Goal: Information Seeking & Learning: Compare options

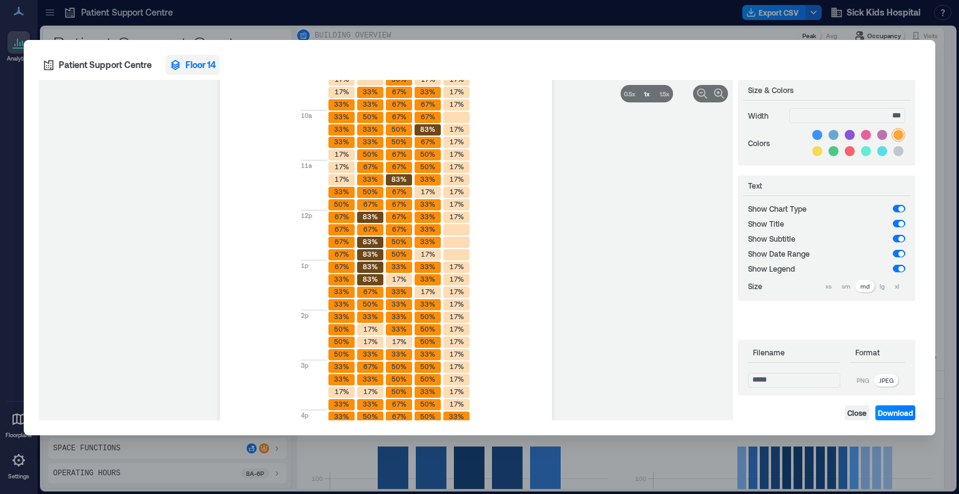
scroll to position [1680, 0]
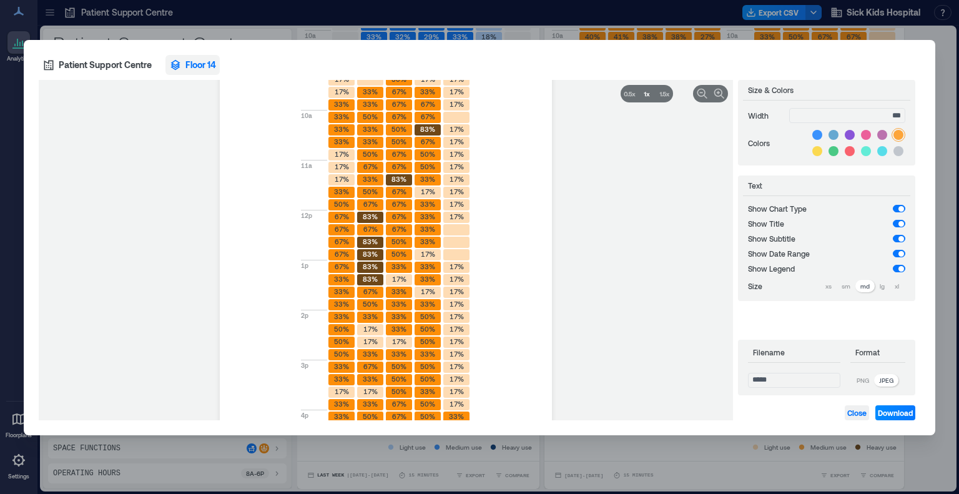
click at [849, 409] on span "Close" at bounding box center [856, 413] width 19 height 10
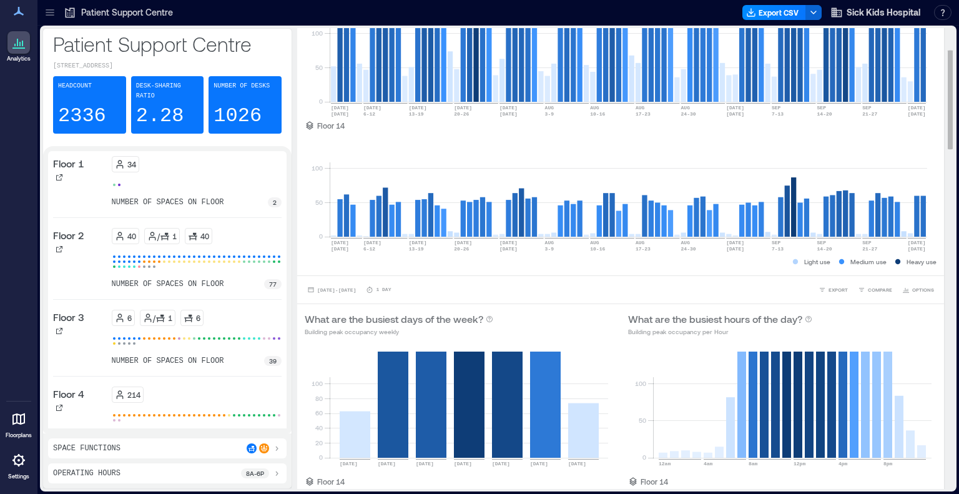
scroll to position [94, 0]
click at [868, 294] on span "COMPARE" at bounding box center [880, 289] width 24 height 7
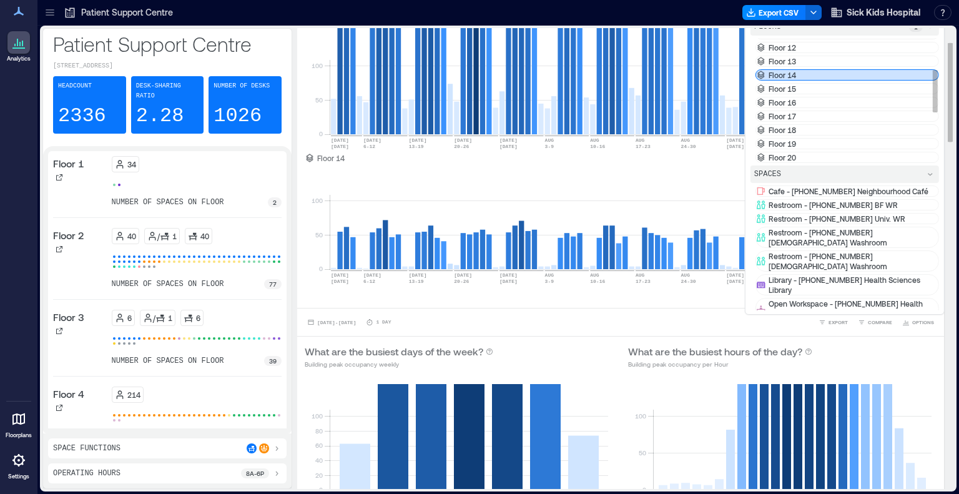
scroll to position [95, 0]
click at [813, 78] on div "Floor 14" at bounding box center [847, 72] width 184 height 11
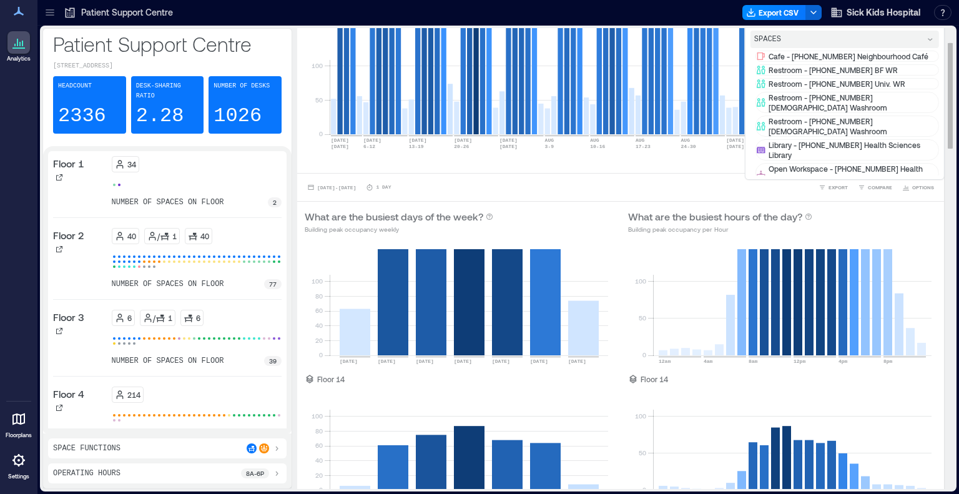
scroll to position [0, 0]
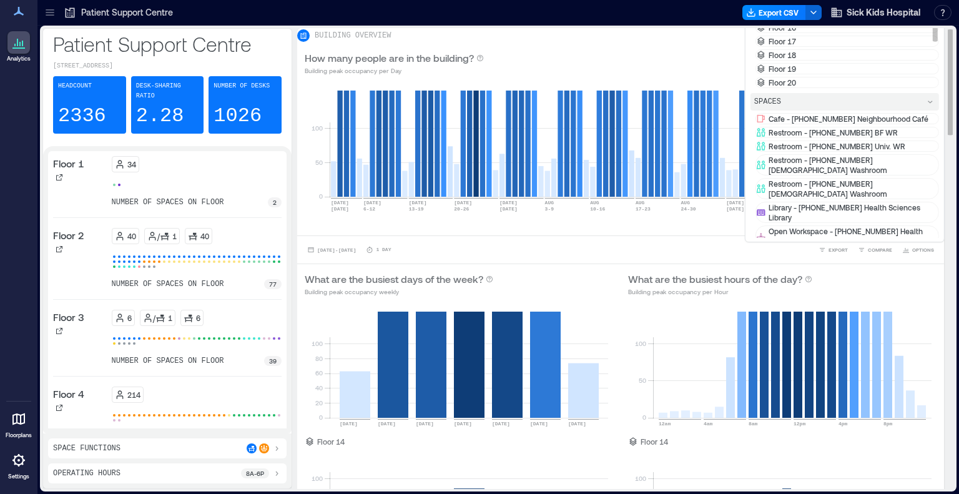
click at [800, 19] on div "Floor 15" at bounding box center [847, 13] width 184 height 11
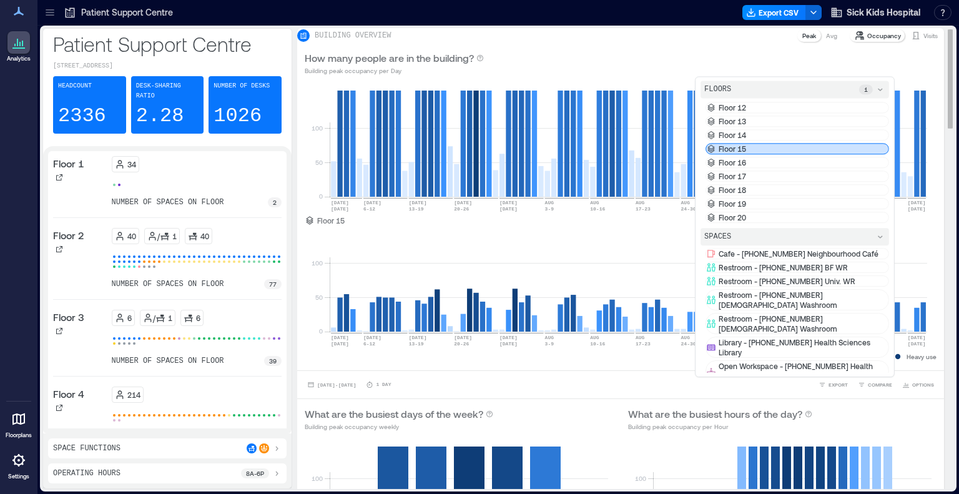
click at [298, 244] on div "0 50 100 [DATE] [DATE] [DATE]-[DATE] [DATE]-[DATE] [DATE] [DATE]-[DATE] AUG [DA…" at bounding box center [620, 226] width 647 height 287
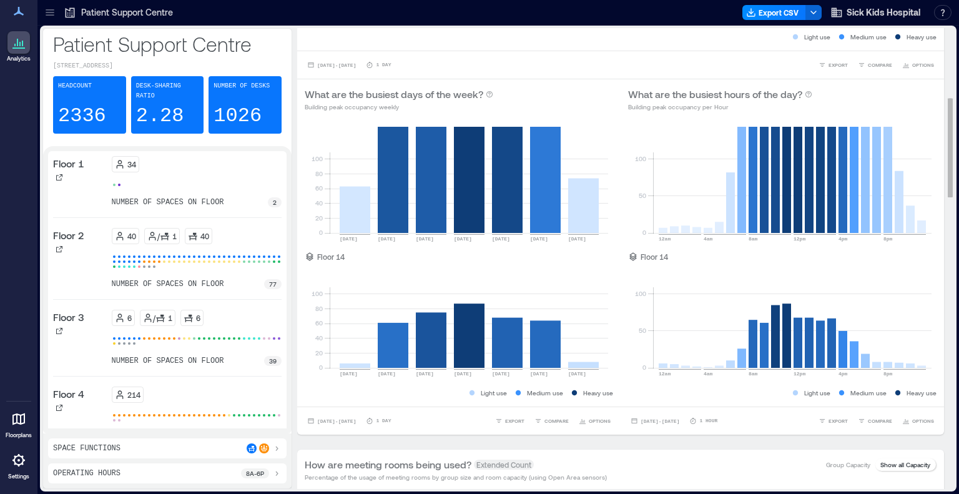
scroll to position [320, 0]
click at [544, 424] on span "COMPARE" at bounding box center [556, 420] width 24 height 7
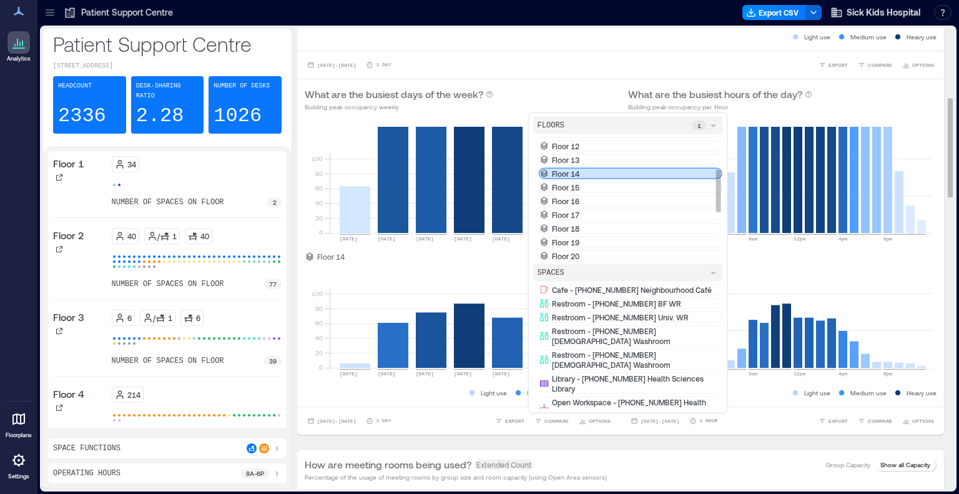
scroll to position [96, 0]
click at [574, 175] on p "Floor 14" at bounding box center [565, 170] width 27 height 10
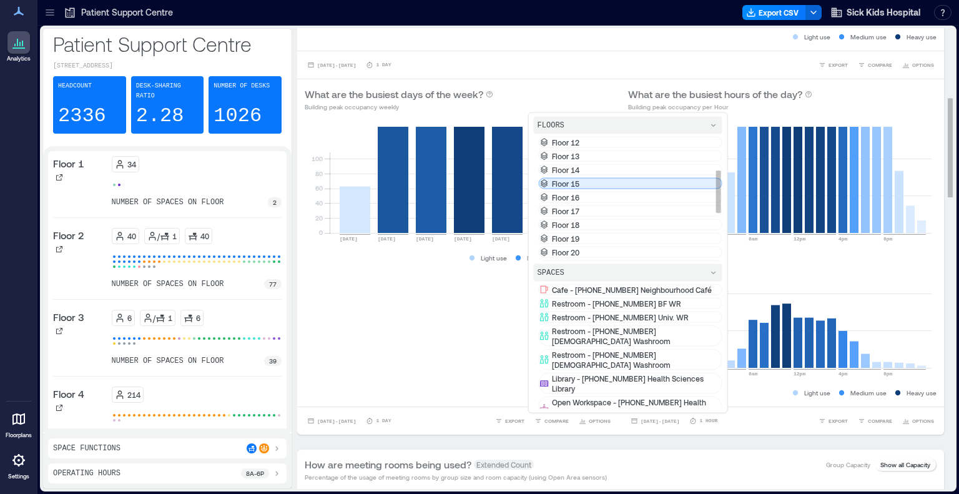
click at [573, 189] on p "Floor 15" at bounding box center [565, 184] width 27 height 10
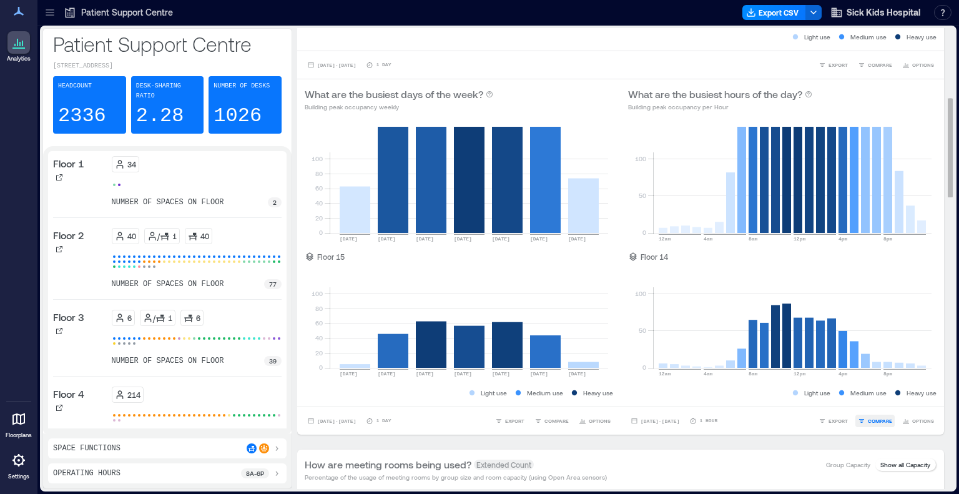
click at [868, 424] on span "COMPARE" at bounding box center [880, 420] width 24 height 7
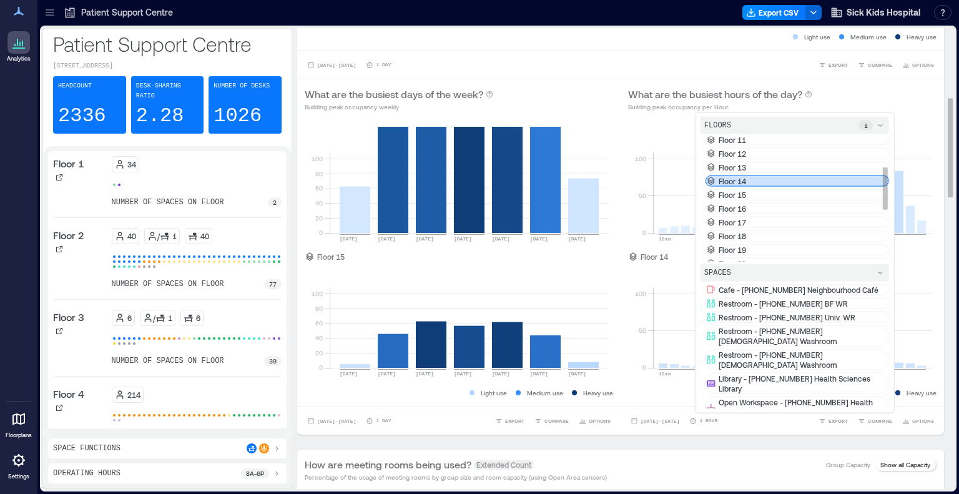
scroll to position [87, 0]
click at [786, 198] on div "Floor 15" at bounding box center [797, 192] width 184 height 11
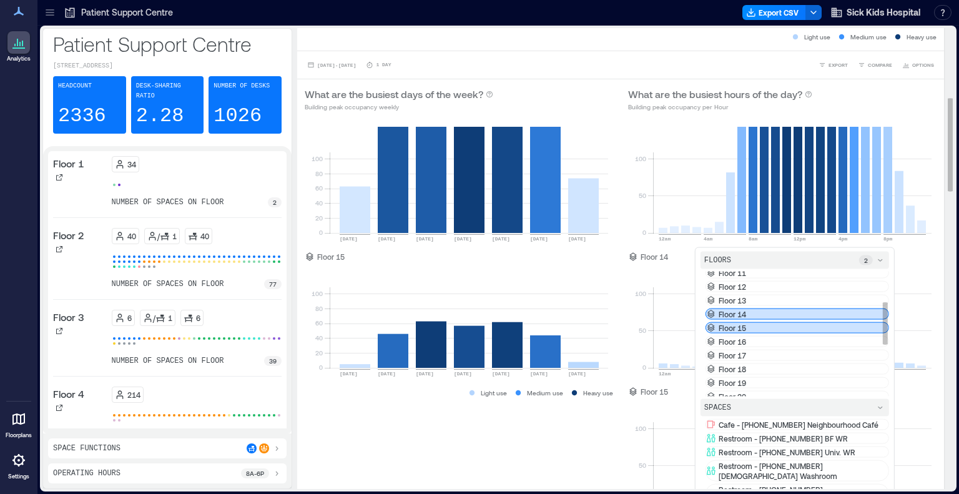
click at [742, 320] on div "Floor 14" at bounding box center [797, 313] width 184 height 11
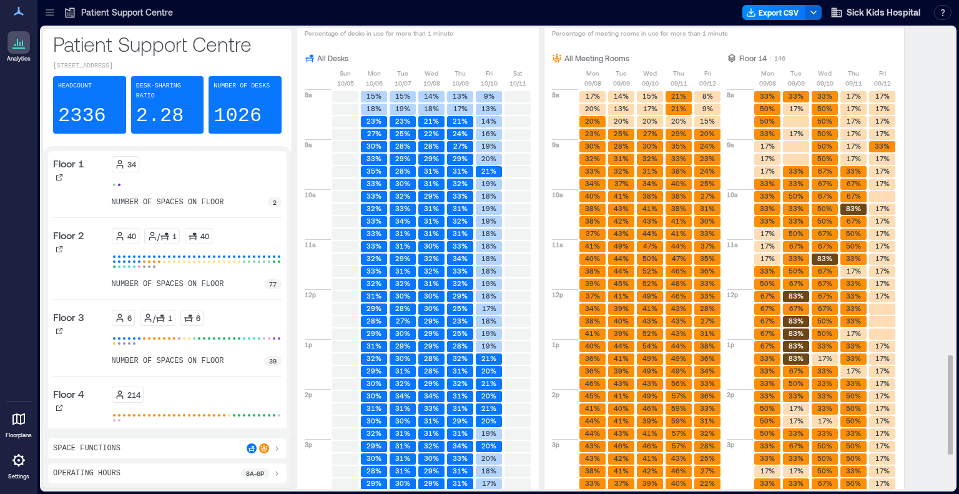
scroll to position [1680, 0]
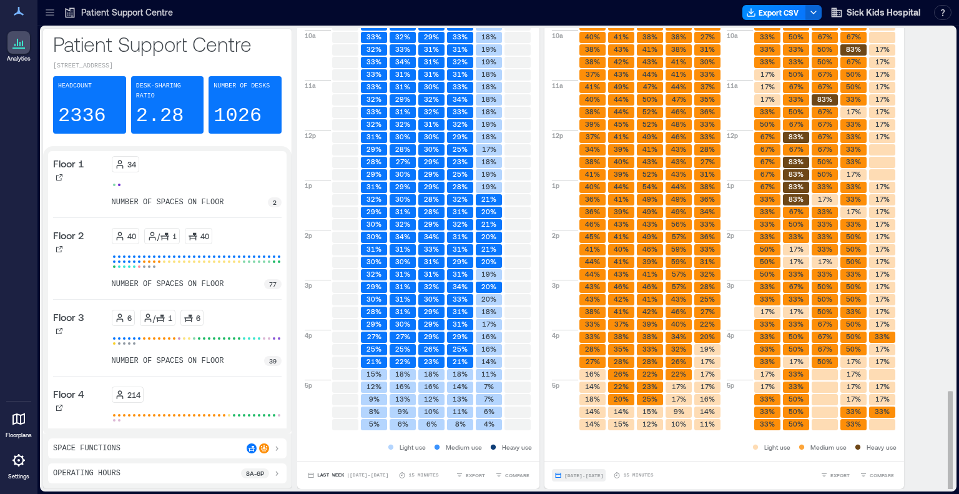
click at [603, 473] on span "[DATE] - [DATE]" at bounding box center [583, 475] width 39 height 6
click at [874, 478] on span "COMPARE" at bounding box center [881, 474] width 24 height 7
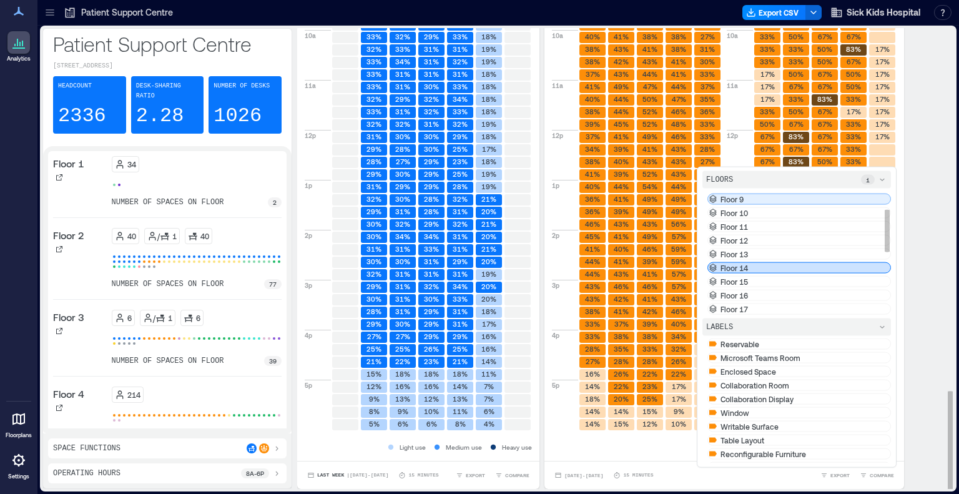
scroll to position [54, 0]
click at [775, 272] on div "Floor 14" at bounding box center [799, 266] width 184 height 11
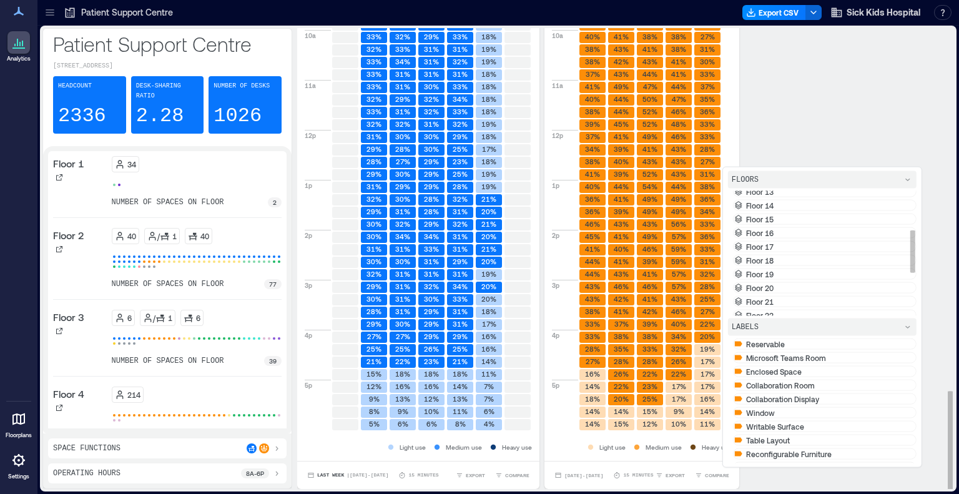
scroll to position [117, 0]
click at [773, 222] on p "Floor 15" at bounding box center [759, 217] width 27 height 10
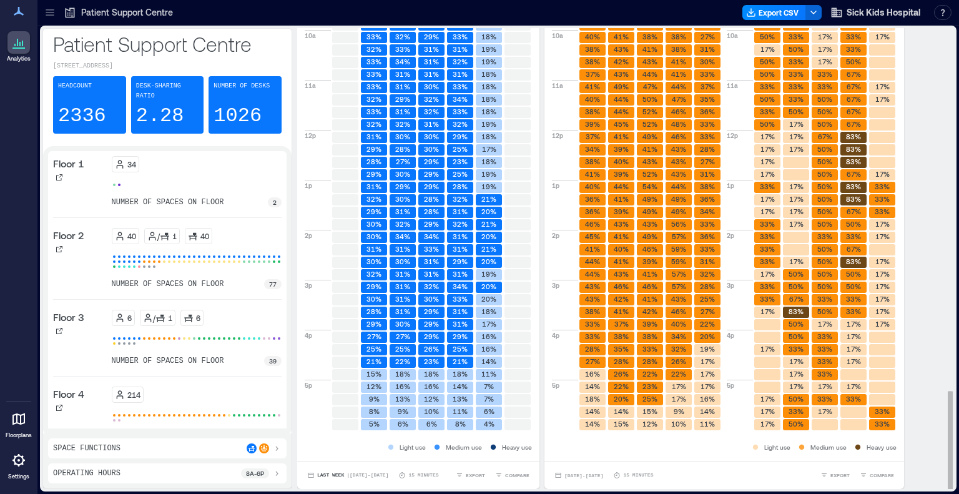
click at [929, 189] on div "Are there enough desks? Percentage of desks in use for more than 1 minute All D…" at bounding box center [620, 167] width 647 height 642
click at [594, 472] on span "[DATE] - [DATE]" at bounding box center [583, 475] width 39 height 6
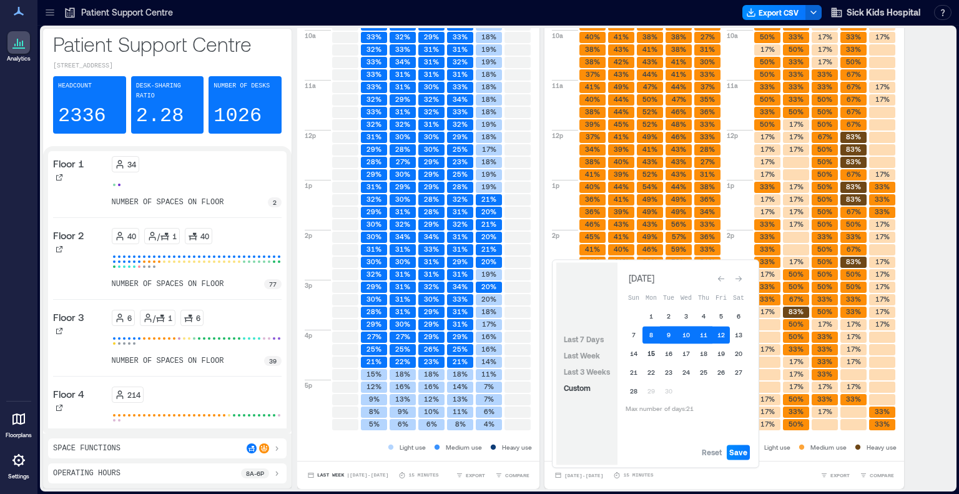
click at [649, 352] on button "15" at bounding box center [650, 353] width 17 height 17
click at [720, 353] on button "19" at bounding box center [720, 353] width 17 height 17
click at [737, 449] on span "Save" at bounding box center [738, 452] width 18 height 10
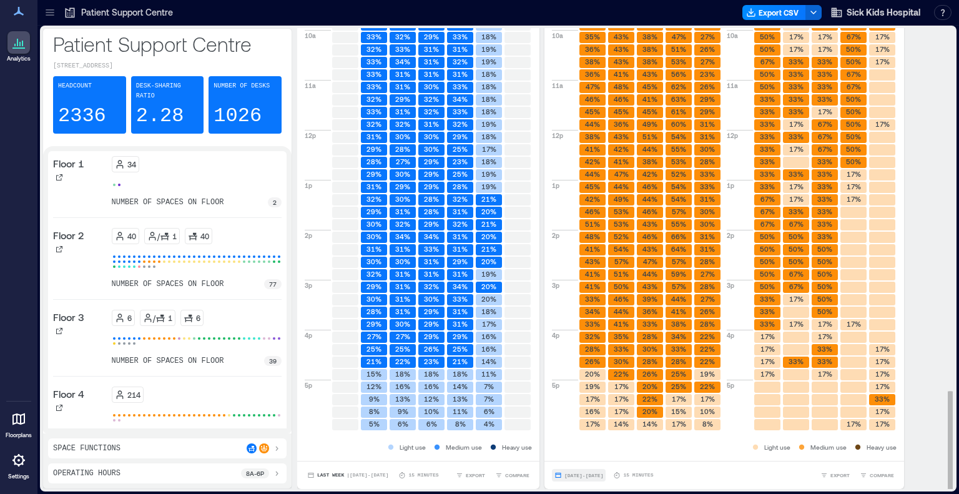
click at [603, 476] on span "[DATE] - [DATE]" at bounding box center [583, 475] width 39 height 6
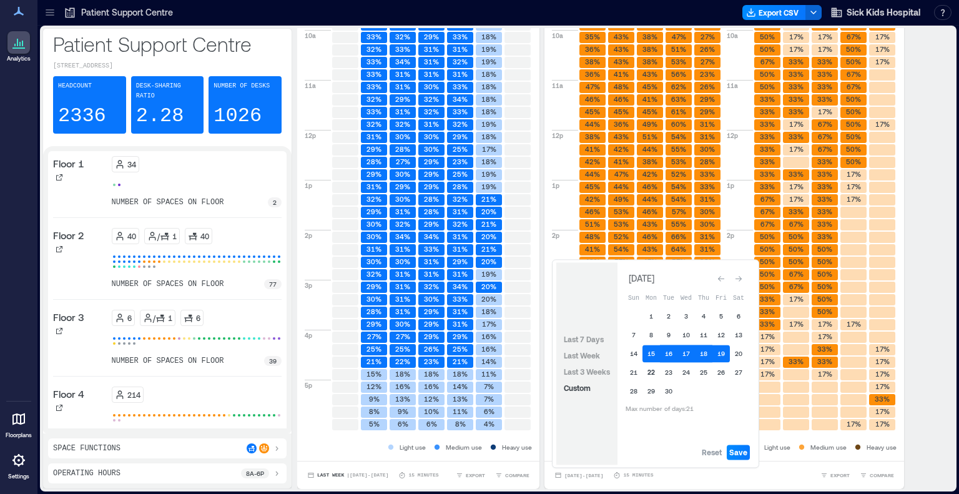
click at [649, 366] on button "22" at bounding box center [650, 371] width 17 height 17
click at [720, 369] on button "26" at bounding box center [720, 371] width 17 height 17
click at [737, 455] on span "Save" at bounding box center [738, 452] width 18 height 10
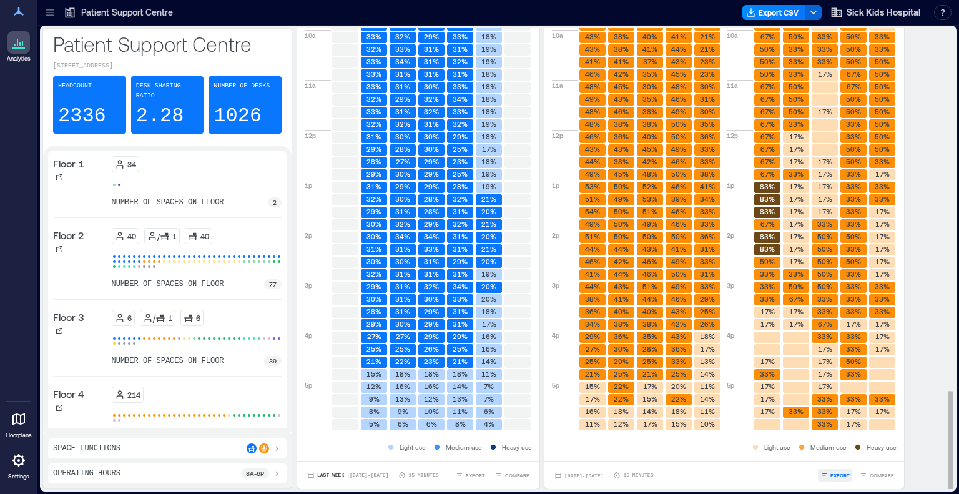
click at [832, 474] on span "EXPORT" at bounding box center [839, 474] width 19 height 7
click at [831, 439] on icon "button" at bounding box center [829, 441] width 7 height 7
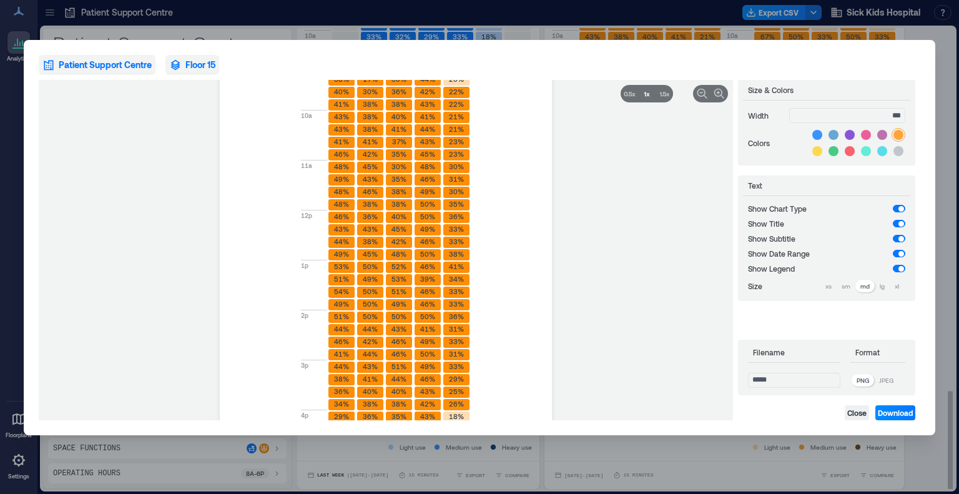
click at [179, 62] on icon "button" at bounding box center [175, 65] width 9 height 11
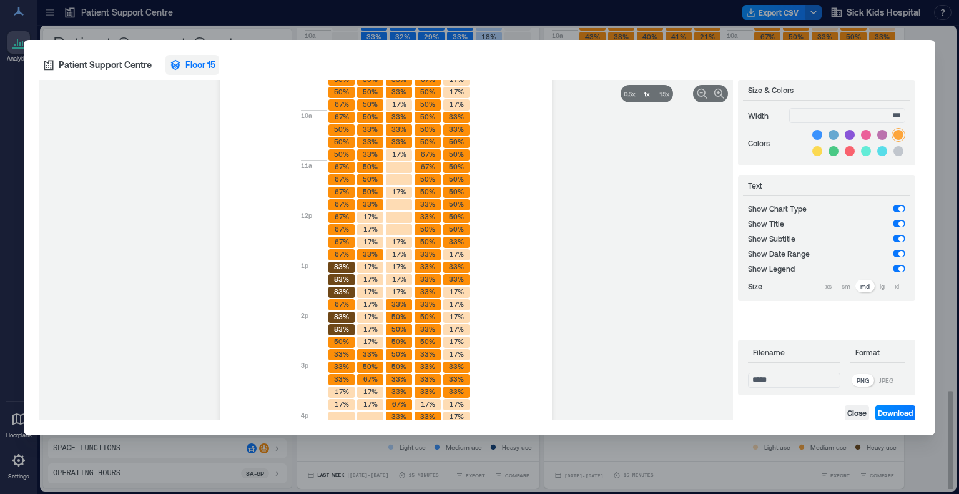
click at [893, 380] on p "JPEG" at bounding box center [886, 380] width 14 height 10
click at [631, 98] on icon at bounding box center [629, 93] width 12 height 12
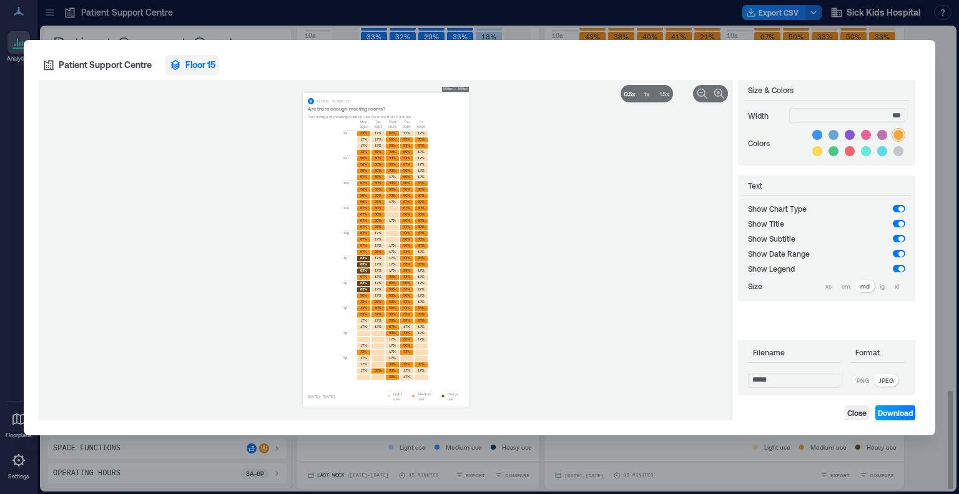
click at [898, 416] on span "Download" at bounding box center [895, 413] width 35 height 10
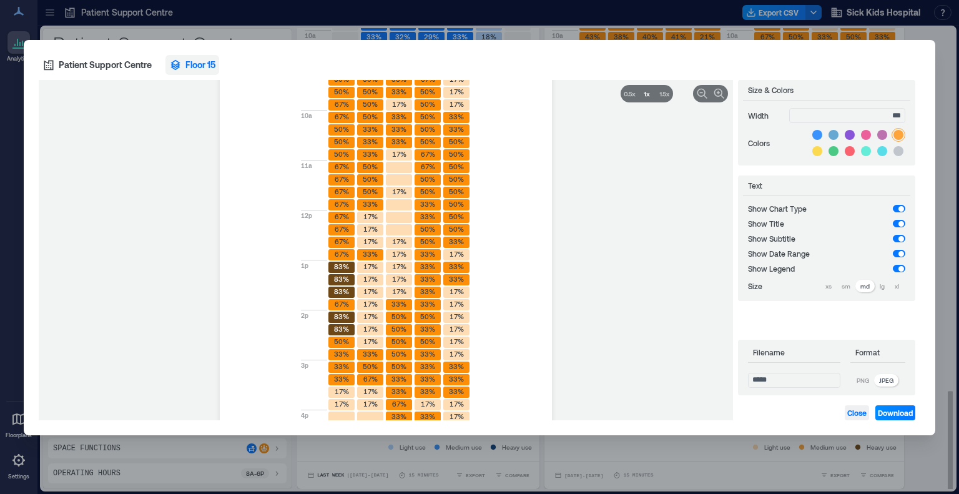
click at [853, 414] on span "Close" at bounding box center [856, 413] width 19 height 10
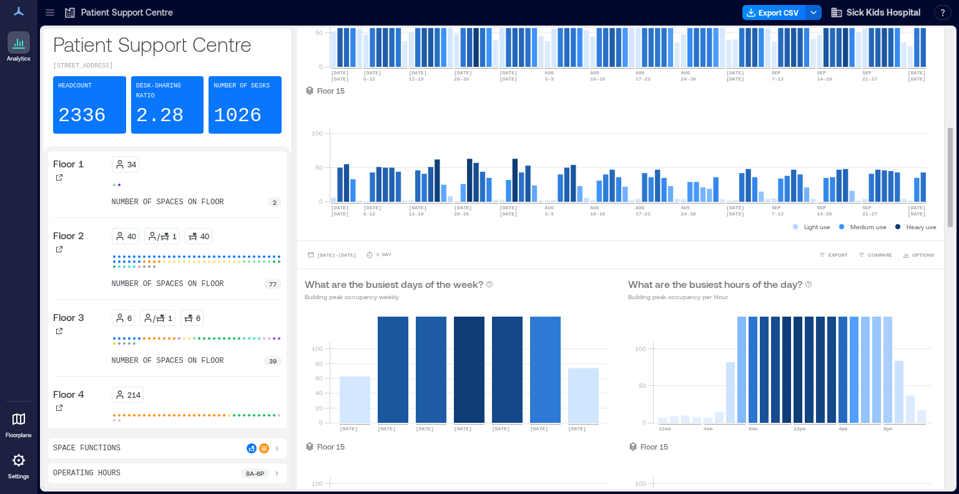
scroll to position [0, 0]
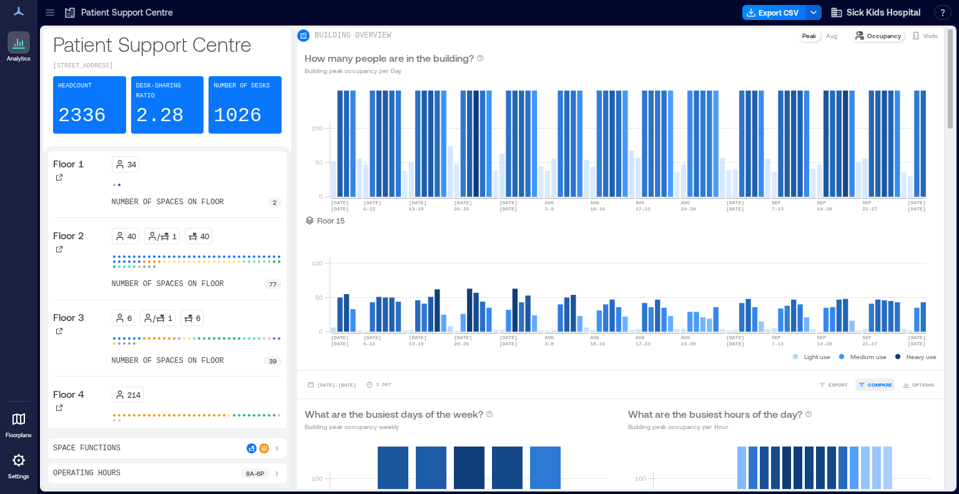
click at [868, 386] on button "COMPARE" at bounding box center [874, 384] width 39 height 12
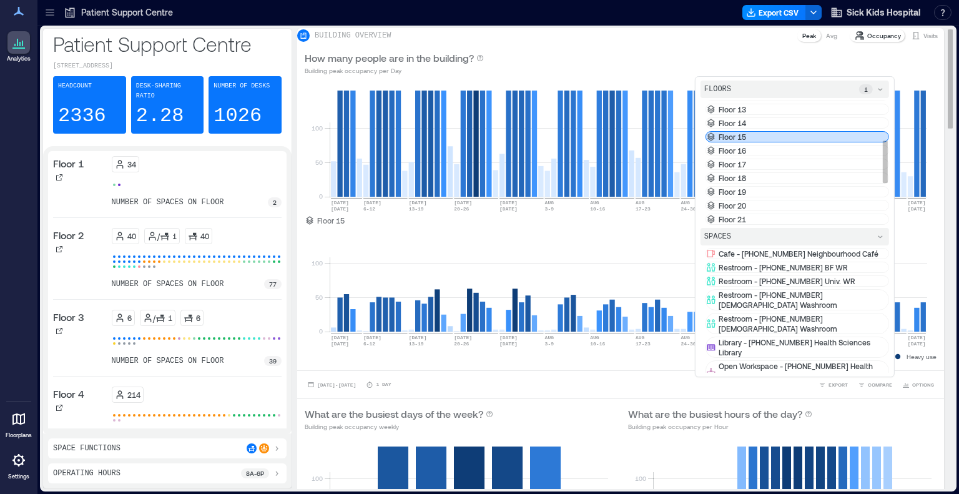
scroll to position [116, 0]
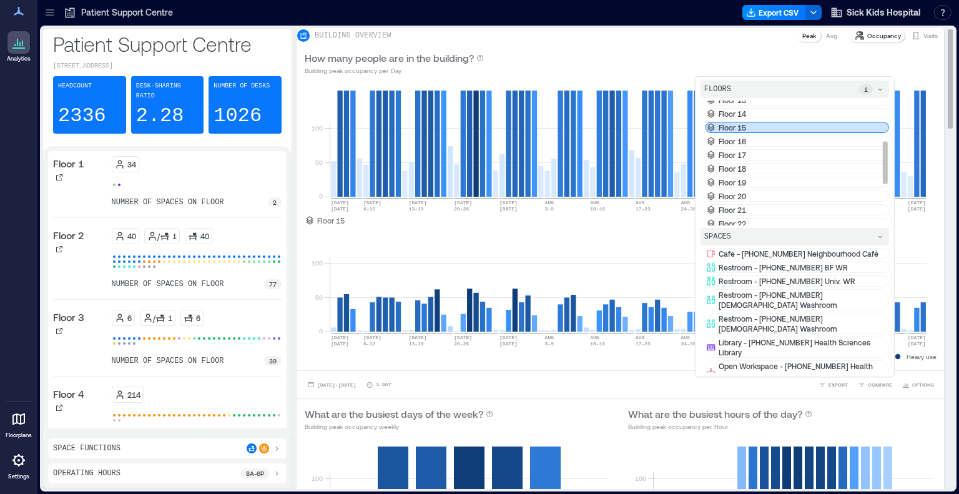
click at [754, 133] on div "Floor 15" at bounding box center [797, 127] width 184 height 11
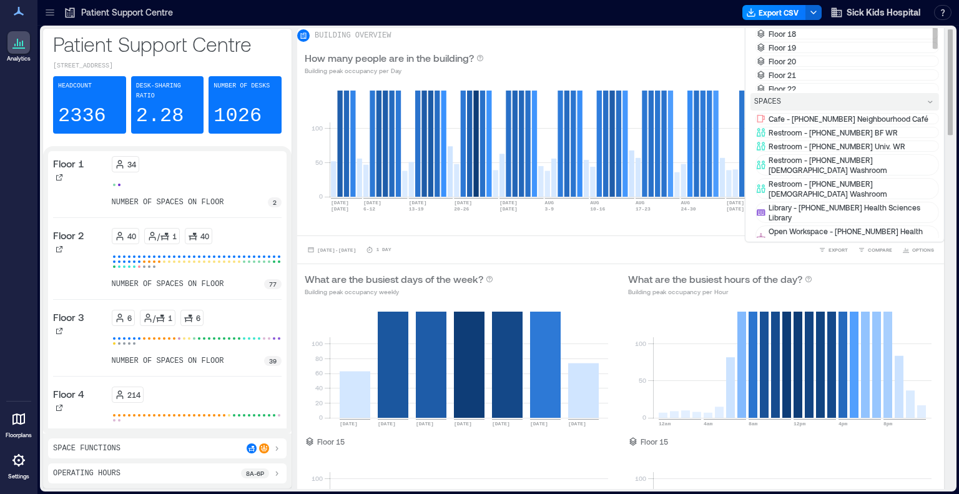
click at [807, 12] on div "Floor 16" at bounding box center [847, 6] width 184 height 11
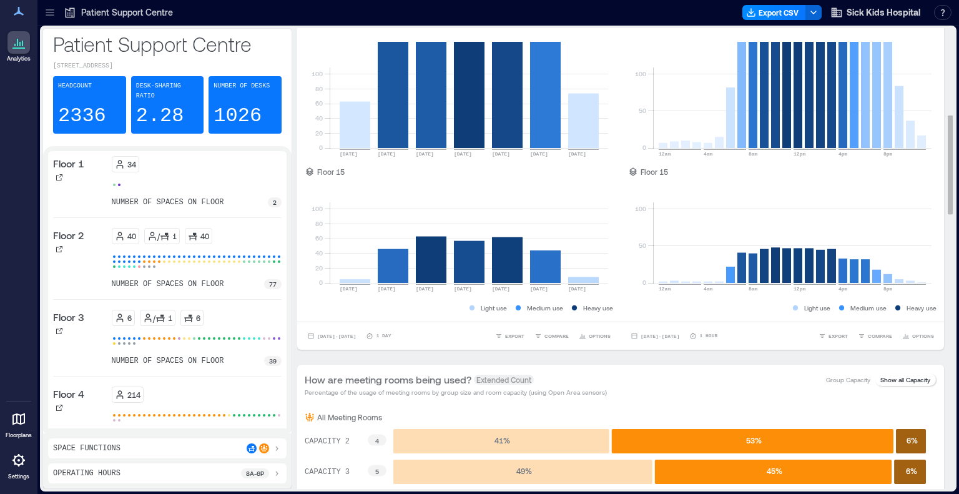
scroll to position [407, 0]
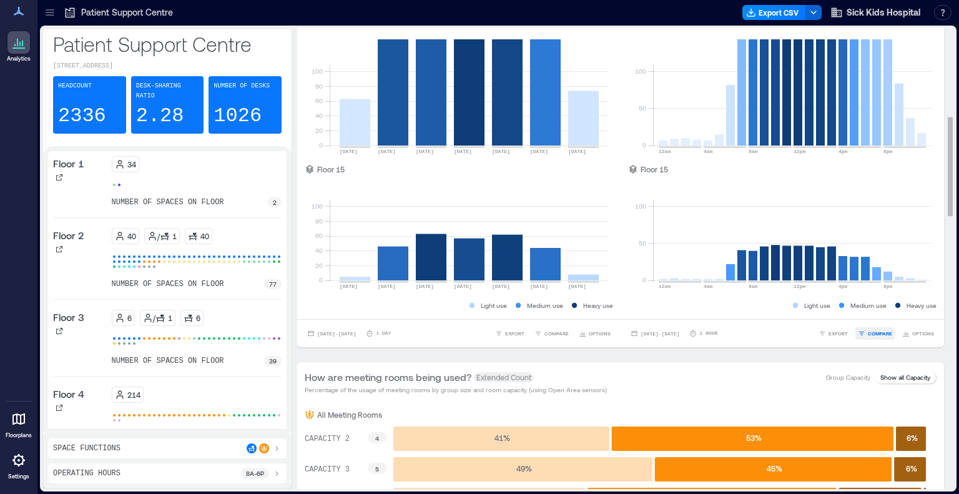
click at [869, 337] on span "COMPARE" at bounding box center [880, 333] width 24 height 7
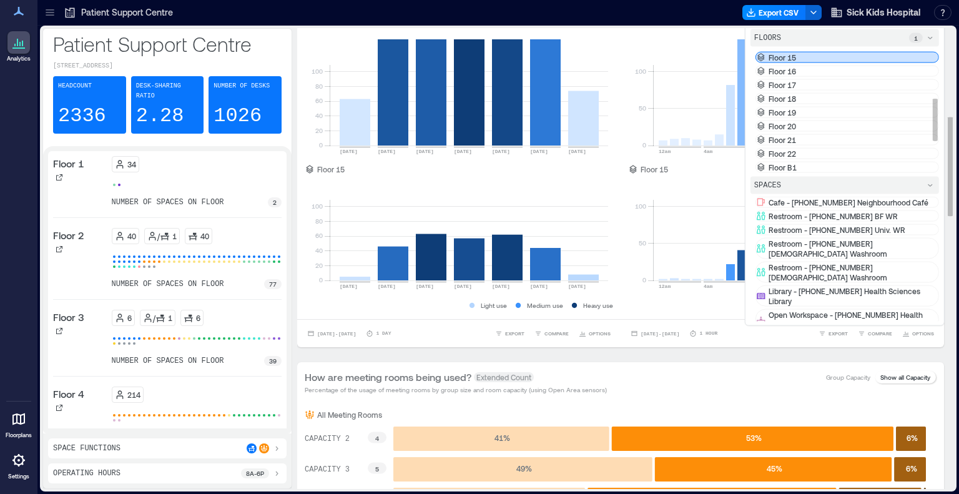
scroll to position [142, 0]
click at [791, 55] on p "Floor 15" at bounding box center [781, 50] width 27 height 10
click at [791, 69] on p "Floor 16" at bounding box center [781, 64] width 27 height 10
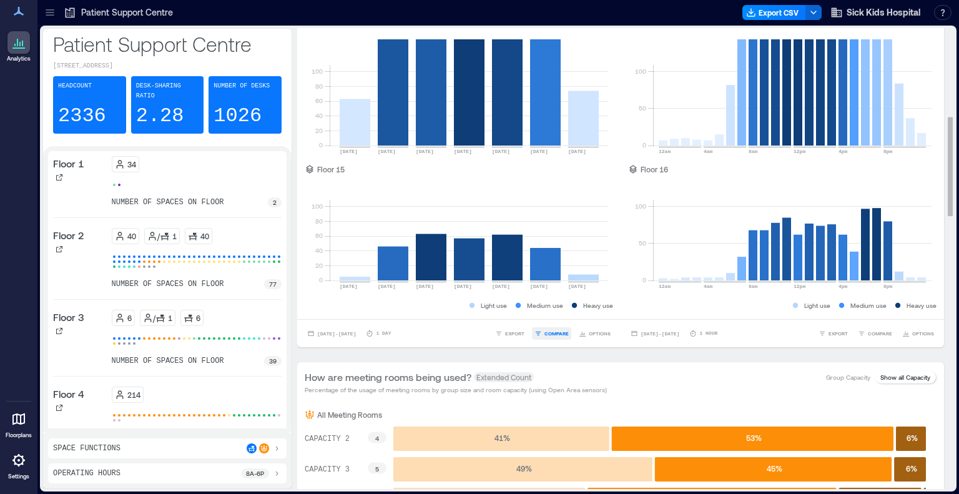
click at [557, 337] on span "COMPARE" at bounding box center [556, 333] width 24 height 7
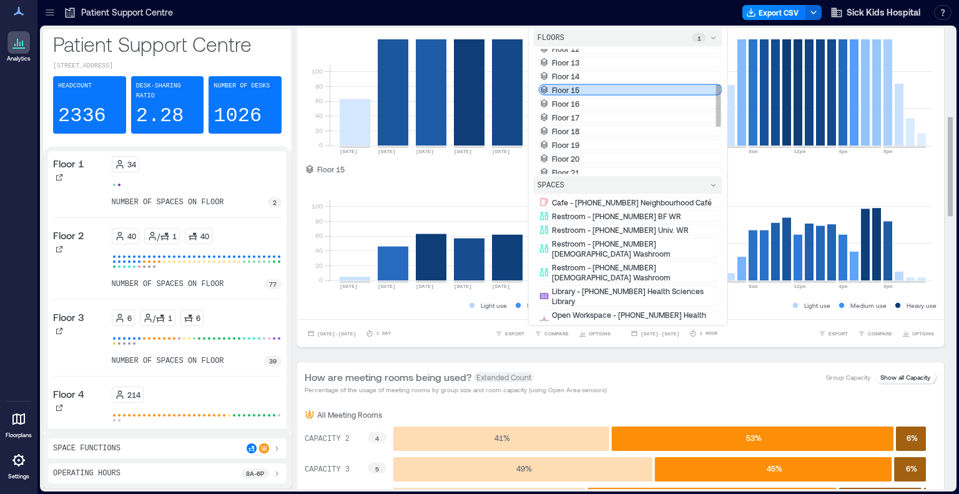
scroll to position [104, 0]
click at [587, 94] on div "Floor 15" at bounding box center [631, 87] width 184 height 11
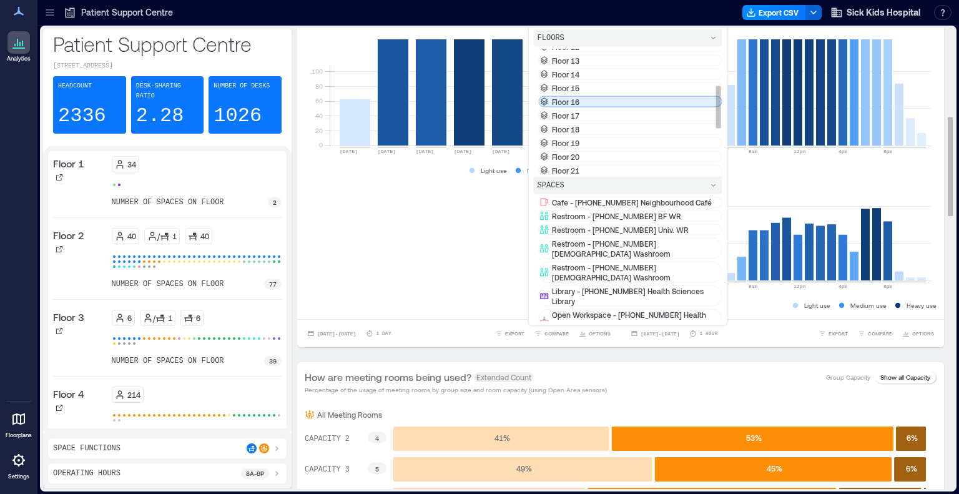
click at [579, 107] on p "Floor 16" at bounding box center [565, 102] width 27 height 10
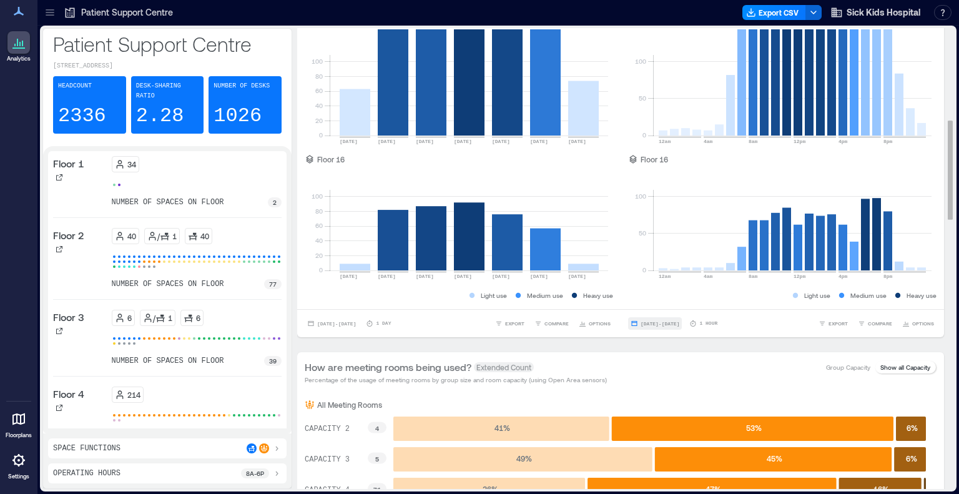
scroll to position [426, 0]
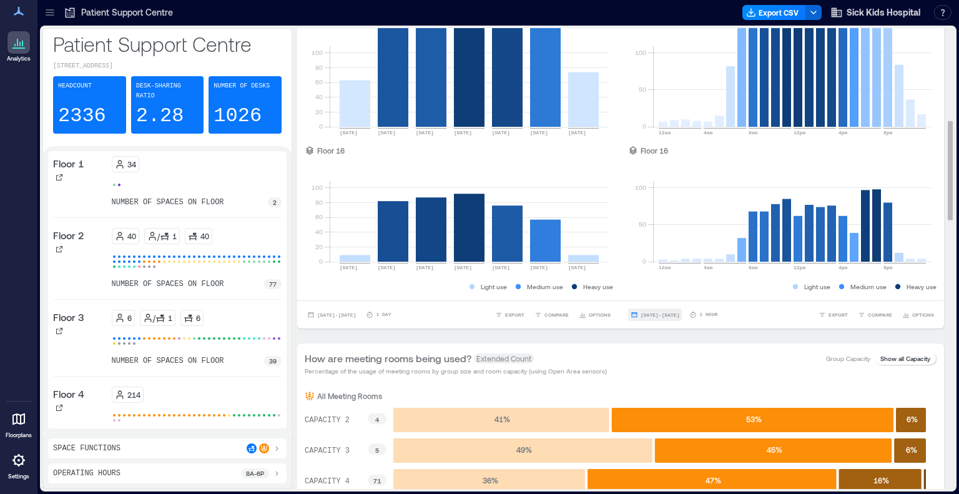
click at [666, 321] on button "[DATE] - [DATE]" at bounding box center [655, 314] width 54 height 12
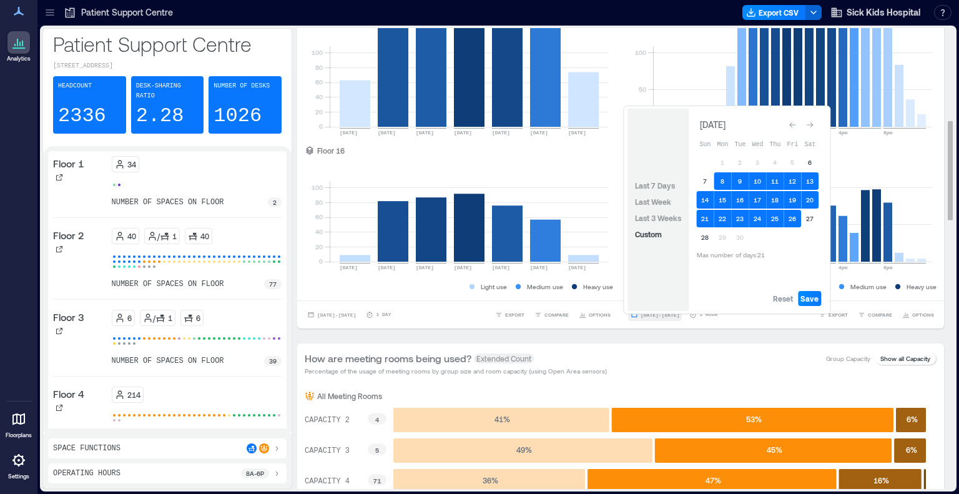
click at [666, 321] on button "[DATE] - [DATE]" at bounding box center [655, 314] width 54 height 12
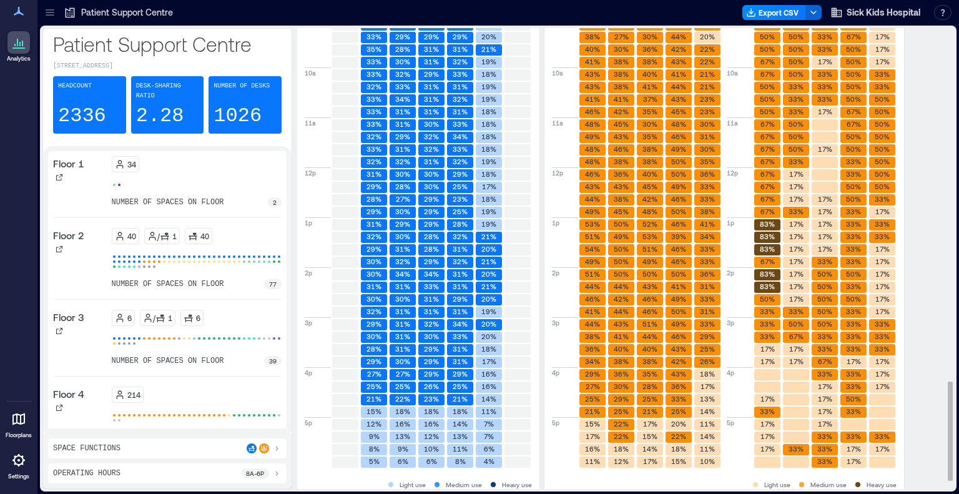
scroll to position [1680, 0]
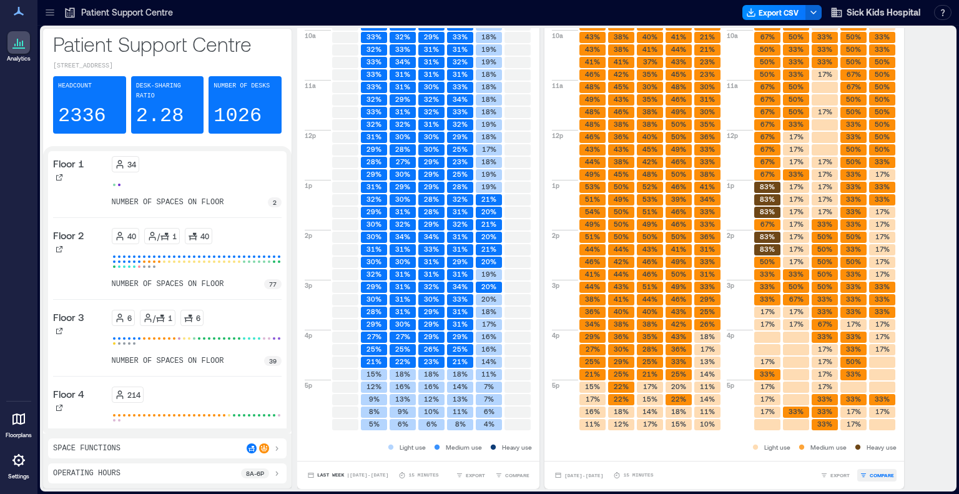
click at [876, 474] on span "COMPARE" at bounding box center [881, 474] width 24 height 7
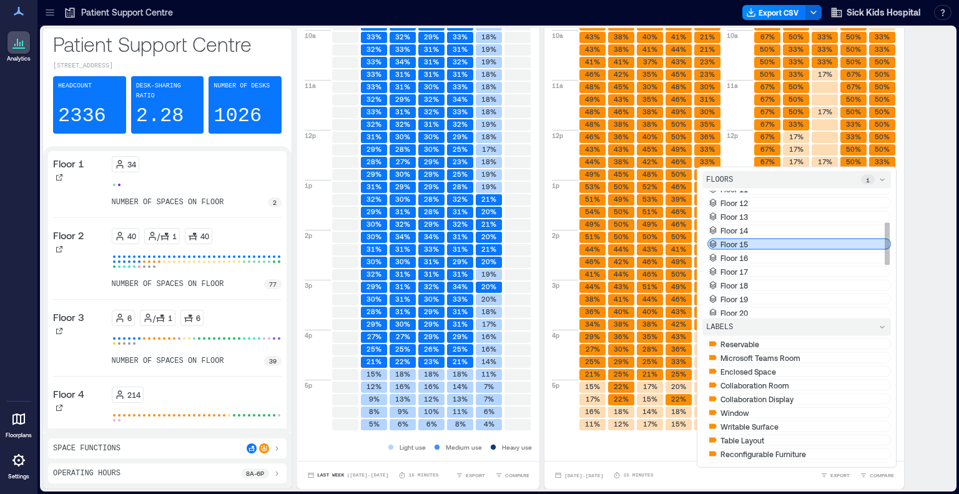
scroll to position [102, 0]
click at [820, 237] on div "Floor 15" at bounding box center [799, 231] width 184 height 11
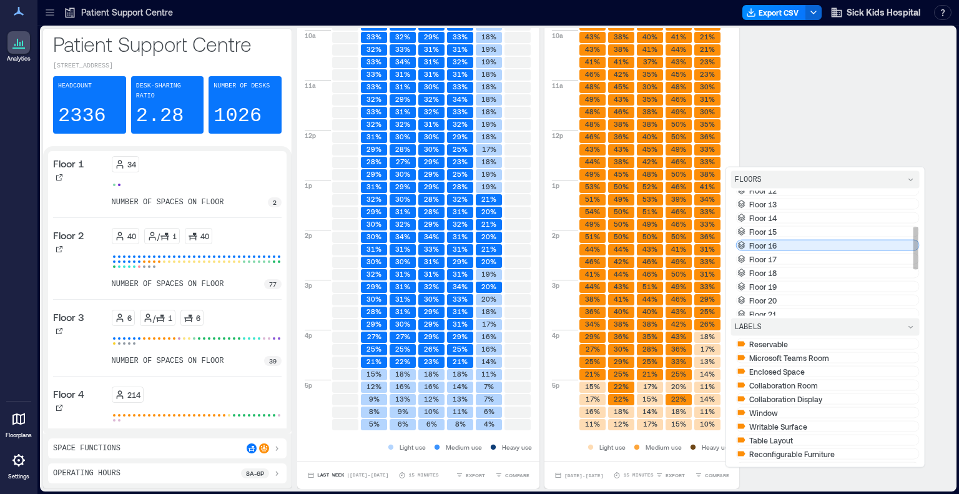
click at [815, 251] on div "Floor 16" at bounding box center [828, 245] width 184 height 11
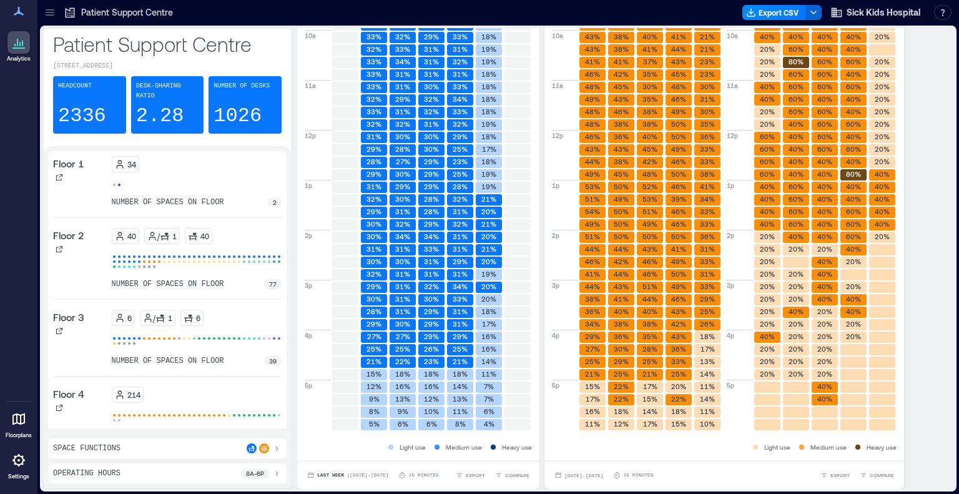
click at [600, 443] on div "Light use Medium use Heavy use" at bounding box center [724, 447] width 345 height 12
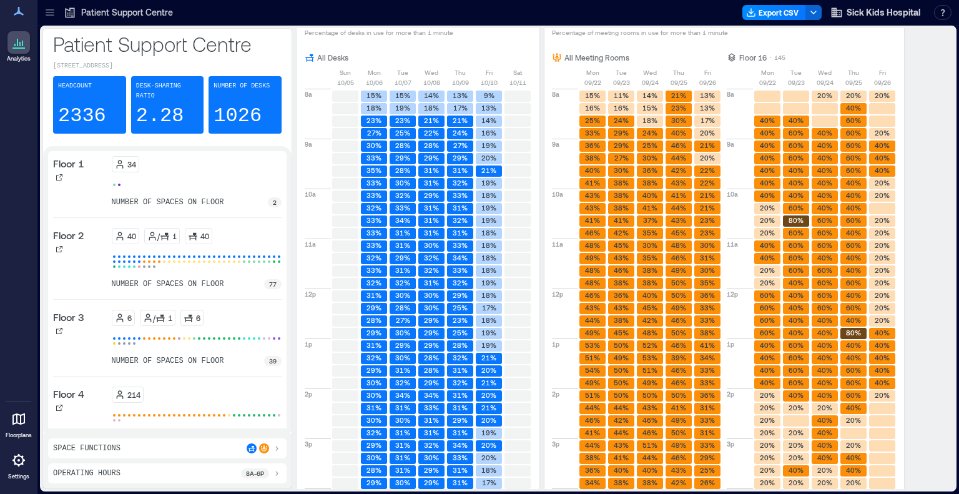
scroll to position [1680, 0]
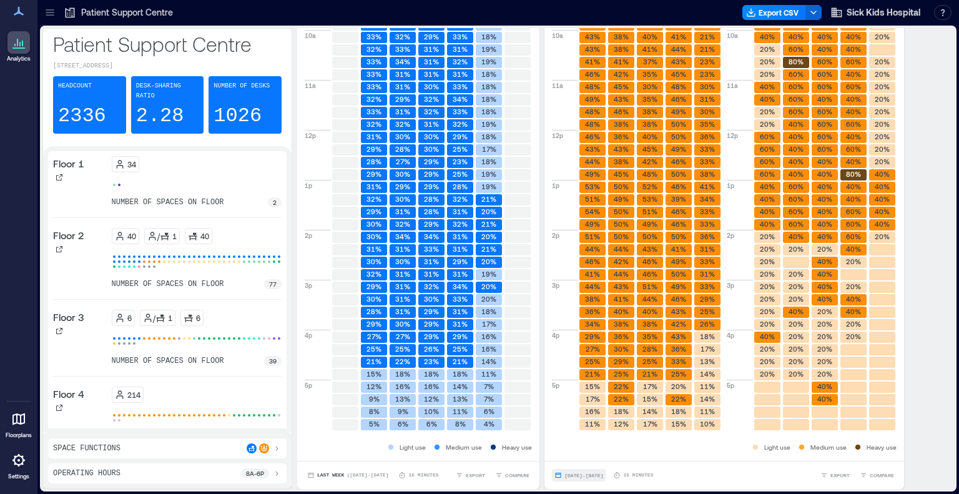
click at [602, 472] on span "[DATE] - [DATE]" at bounding box center [583, 475] width 39 height 6
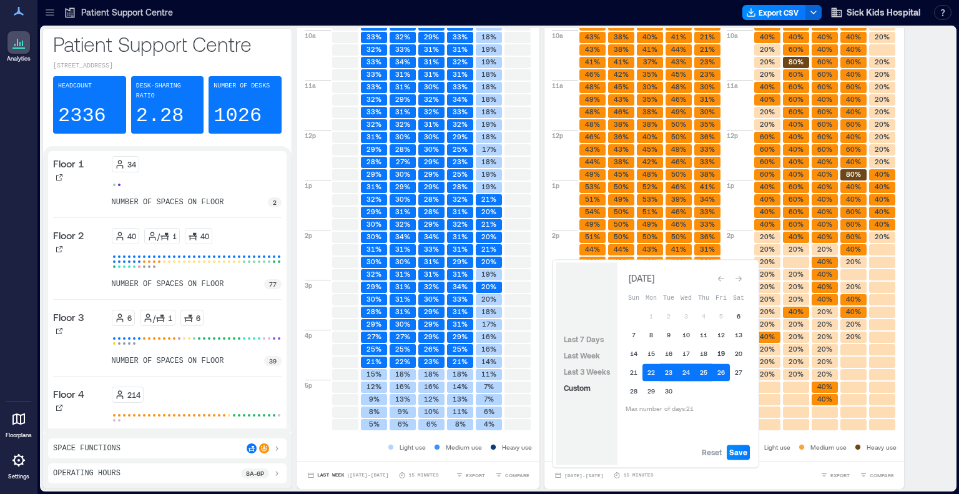
click at [723, 351] on button "19" at bounding box center [720, 353] width 17 height 17
click at [652, 351] on button "15" at bounding box center [650, 353] width 17 height 17
click at [722, 354] on button "19" at bounding box center [720, 353] width 17 height 17
click at [738, 453] on span "Save" at bounding box center [738, 452] width 18 height 10
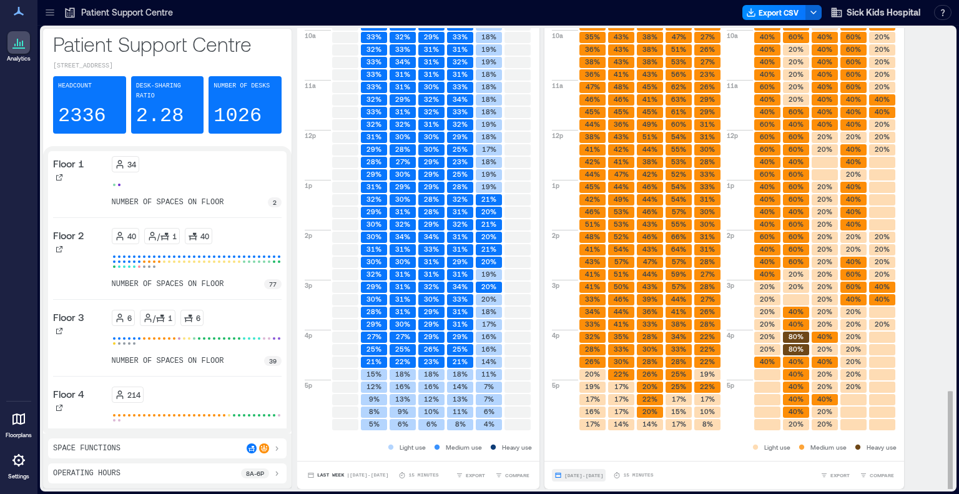
click at [590, 471] on span "[DATE] - [DATE]" at bounding box center [583, 474] width 39 height 7
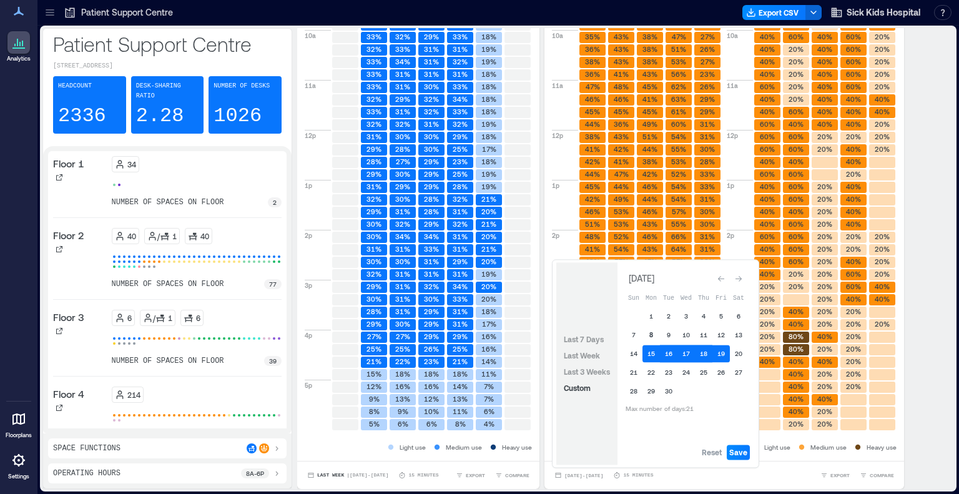
click at [652, 334] on button "8" at bounding box center [650, 334] width 17 height 17
click at [730, 332] on button "13" at bounding box center [738, 334] width 17 height 17
click at [651, 333] on button "8" at bounding box center [650, 334] width 17 height 17
click at [719, 331] on button "12" at bounding box center [720, 334] width 17 height 17
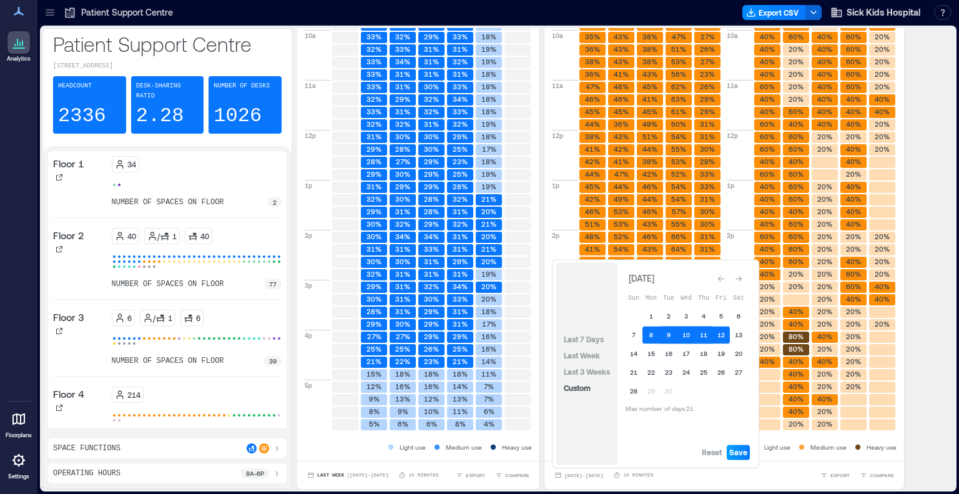
click at [732, 456] on span "Save" at bounding box center [738, 452] width 18 height 10
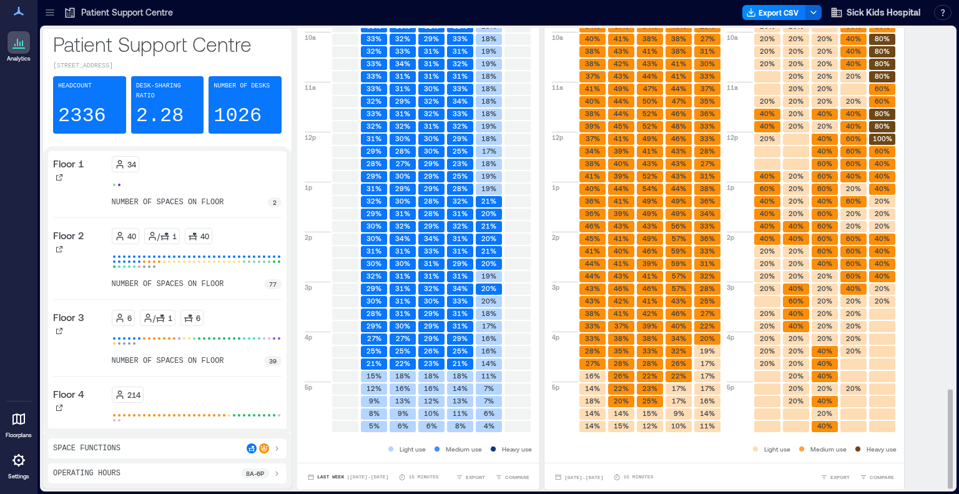
scroll to position [1673, 0]
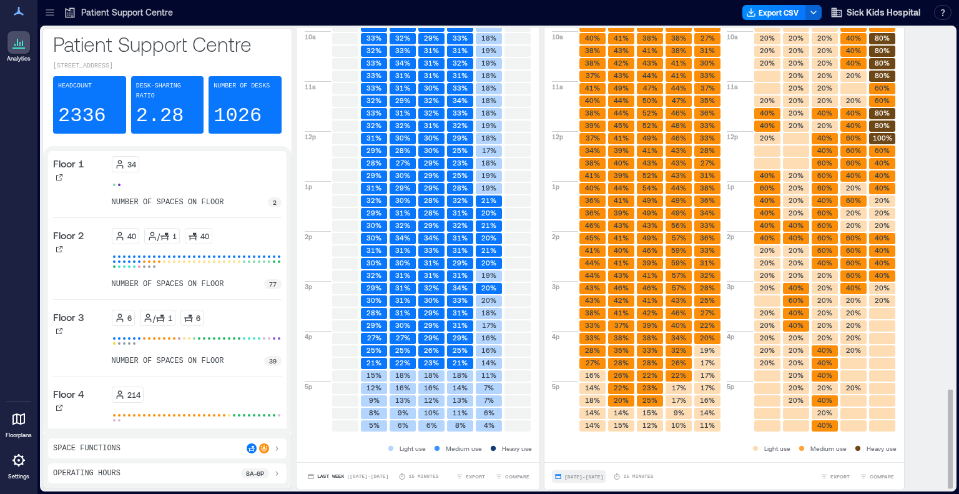
click at [598, 479] on span "[DATE] - [DATE]" at bounding box center [583, 477] width 39 height 6
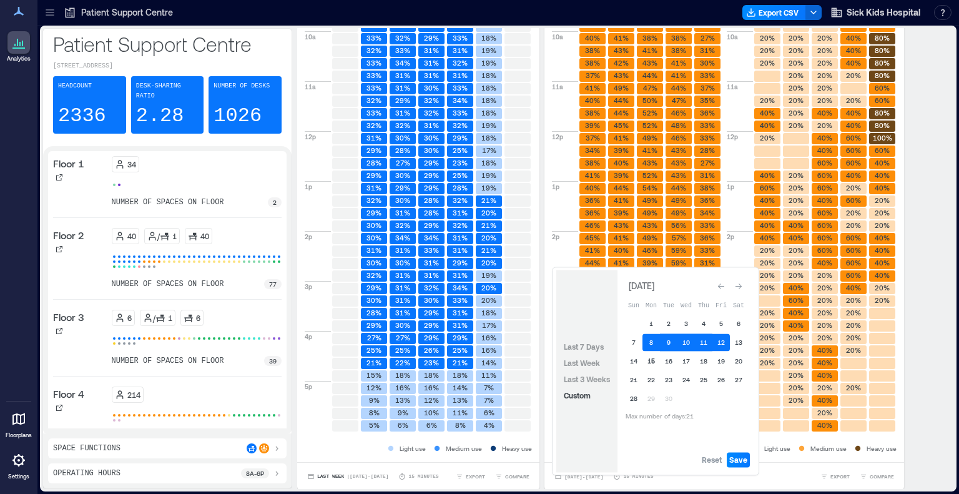
click at [646, 361] on button "15" at bounding box center [650, 360] width 17 height 17
click at [724, 358] on button "19" at bounding box center [720, 360] width 17 height 17
click at [650, 360] on button "15" at bounding box center [650, 360] width 17 height 17
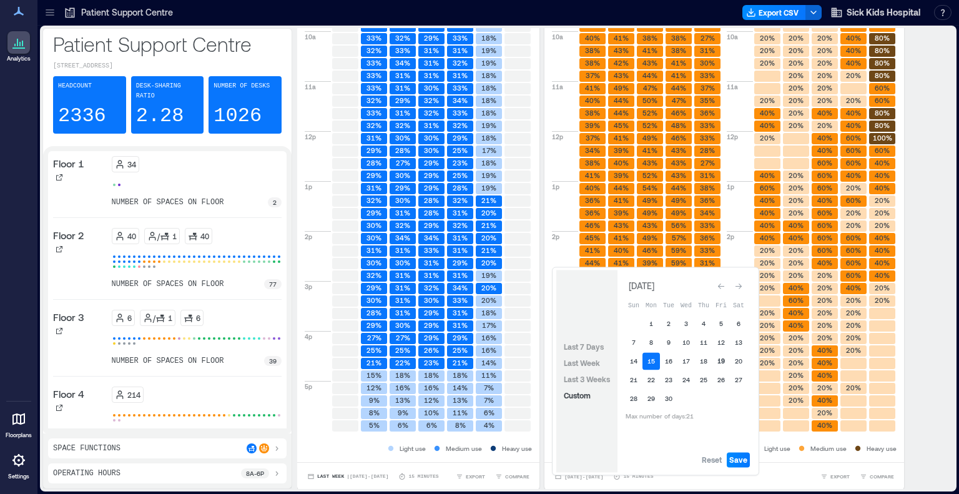
click at [722, 359] on button "19" at bounding box center [720, 360] width 17 height 17
click at [734, 458] on span "Save" at bounding box center [738, 459] width 18 height 10
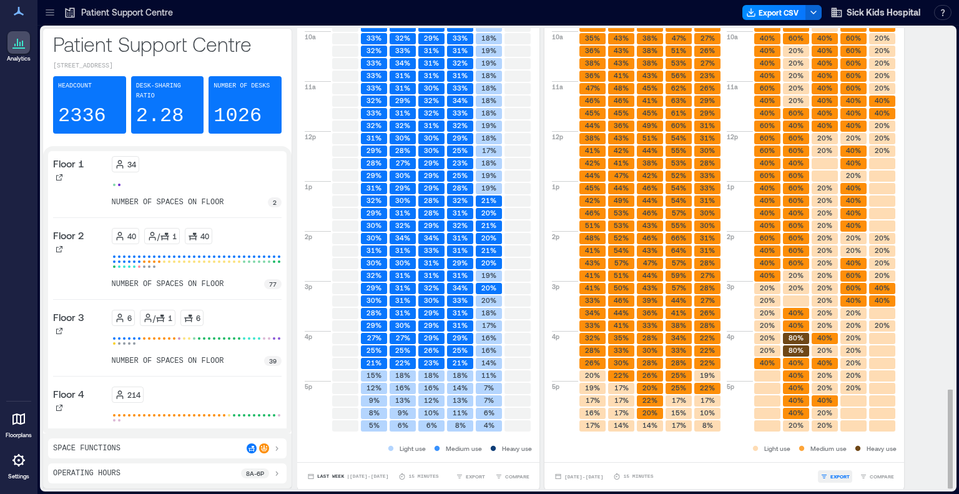
click at [842, 480] on span "EXPORT" at bounding box center [839, 475] width 19 height 7
click at [846, 447] on span "IMAGE" at bounding box center [844, 442] width 16 height 7
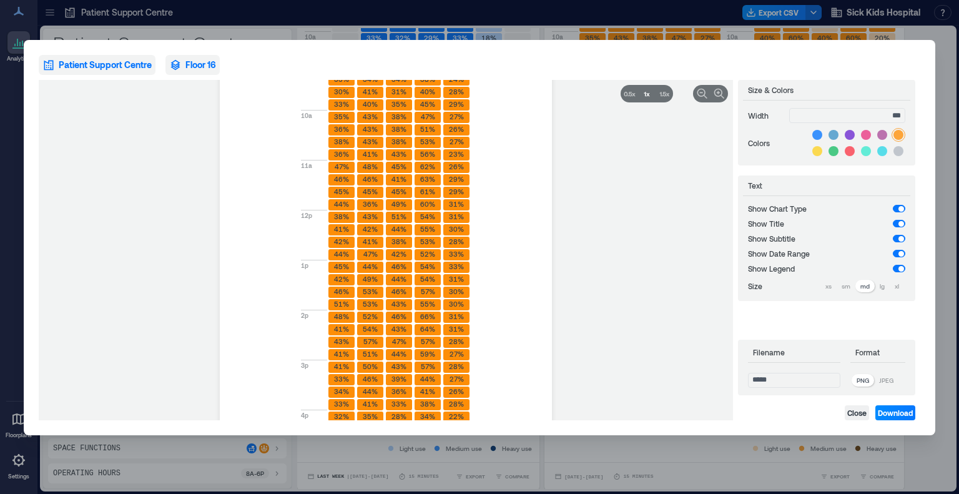
click at [197, 65] on span "Floor 16" at bounding box center [200, 65] width 31 height 12
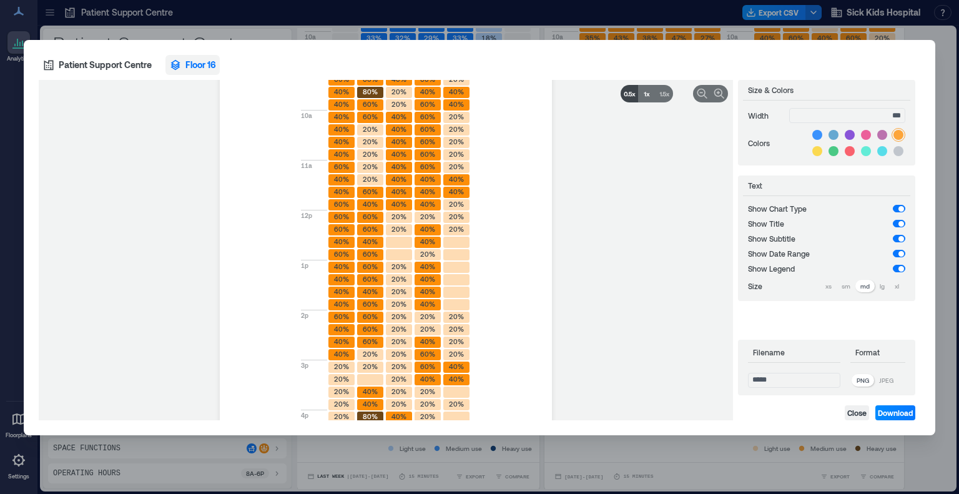
click at [634, 102] on span at bounding box center [628, 93] width 17 height 17
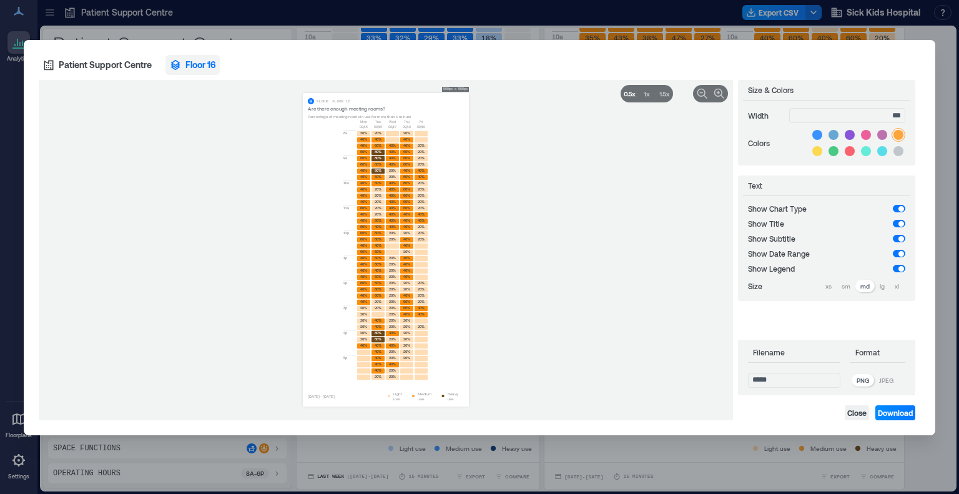
click at [886, 374] on div "JPEG" at bounding box center [886, 380] width 24 height 12
click at [899, 411] on span "Download" at bounding box center [895, 413] width 35 height 10
